Goal: Task Accomplishment & Management: Complete application form

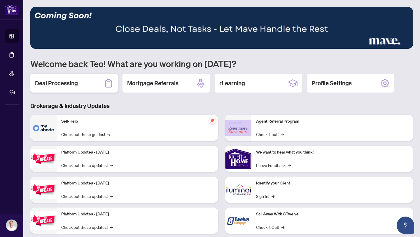
click at [98, 86] on div "Deal Processing" at bounding box center [74, 83] width 88 height 19
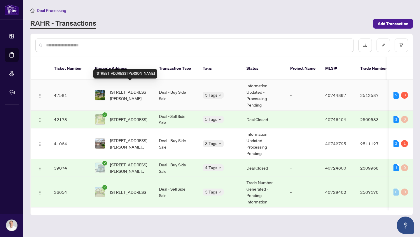
click at [136, 89] on span "[STREET_ADDRESS][PERSON_NAME]" at bounding box center [130, 95] width 40 height 13
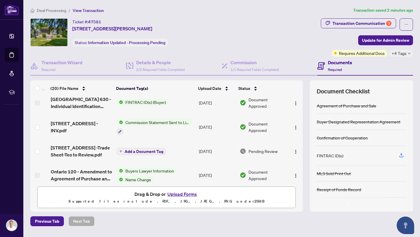
scroll to position [174, 0]
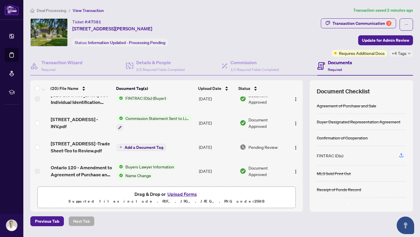
click at [72, 150] on span "[STREET_ADDRESS] -Trade Sheet-Teo to Review.pdf" at bounding box center [81, 147] width 61 height 14
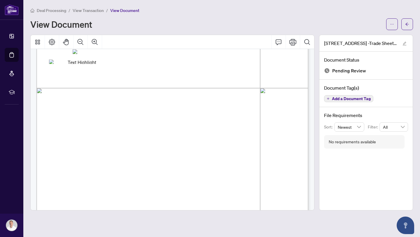
scroll to position [203, 0]
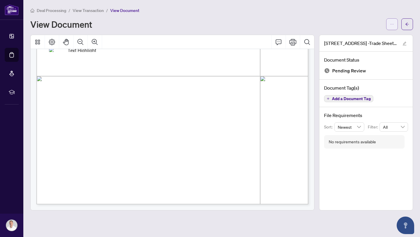
click at [392, 25] on icon "ellipsis" at bounding box center [392, 24] width 4 height 4
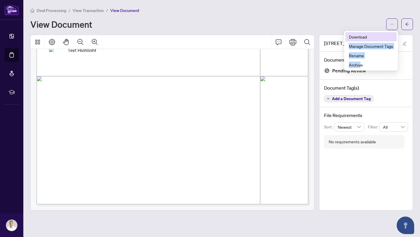
drag, startPoint x: 360, startPoint y: 63, endPoint x: 369, endPoint y: 37, distance: 27.3
click at [369, 37] on ul "Download Manage Document Tags Rename Archive" at bounding box center [371, 51] width 54 height 40
click at [369, 37] on span "Download" at bounding box center [371, 37] width 44 height 6
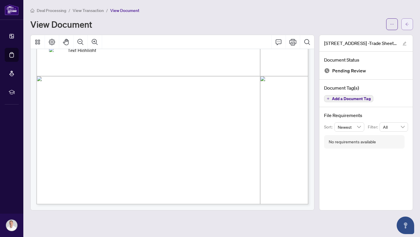
click at [409, 27] on span "button" at bounding box center [407, 24] width 4 height 9
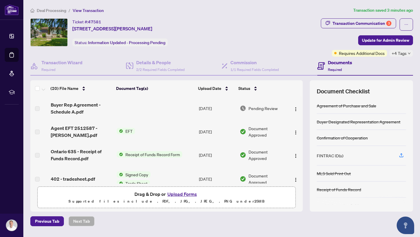
click at [179, 195] on button "Upload Forms" at bounding box center [182, 194] width 33 height 8
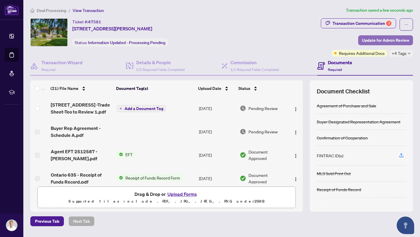
click at [386, 36] on span "Update for Admin Review" at bounding box center [385, 40] width 47 height 9
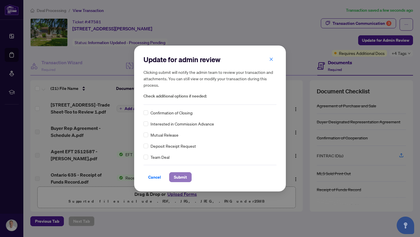
click at [181, 173] on span "Submit" at bounding box center [180, 177] width 13 height 9
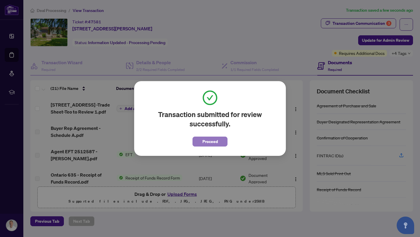
click at [208, 143] on span "Proceed" at bounding box center [210, 141] width 15 height 9
